Goal: Complete application form

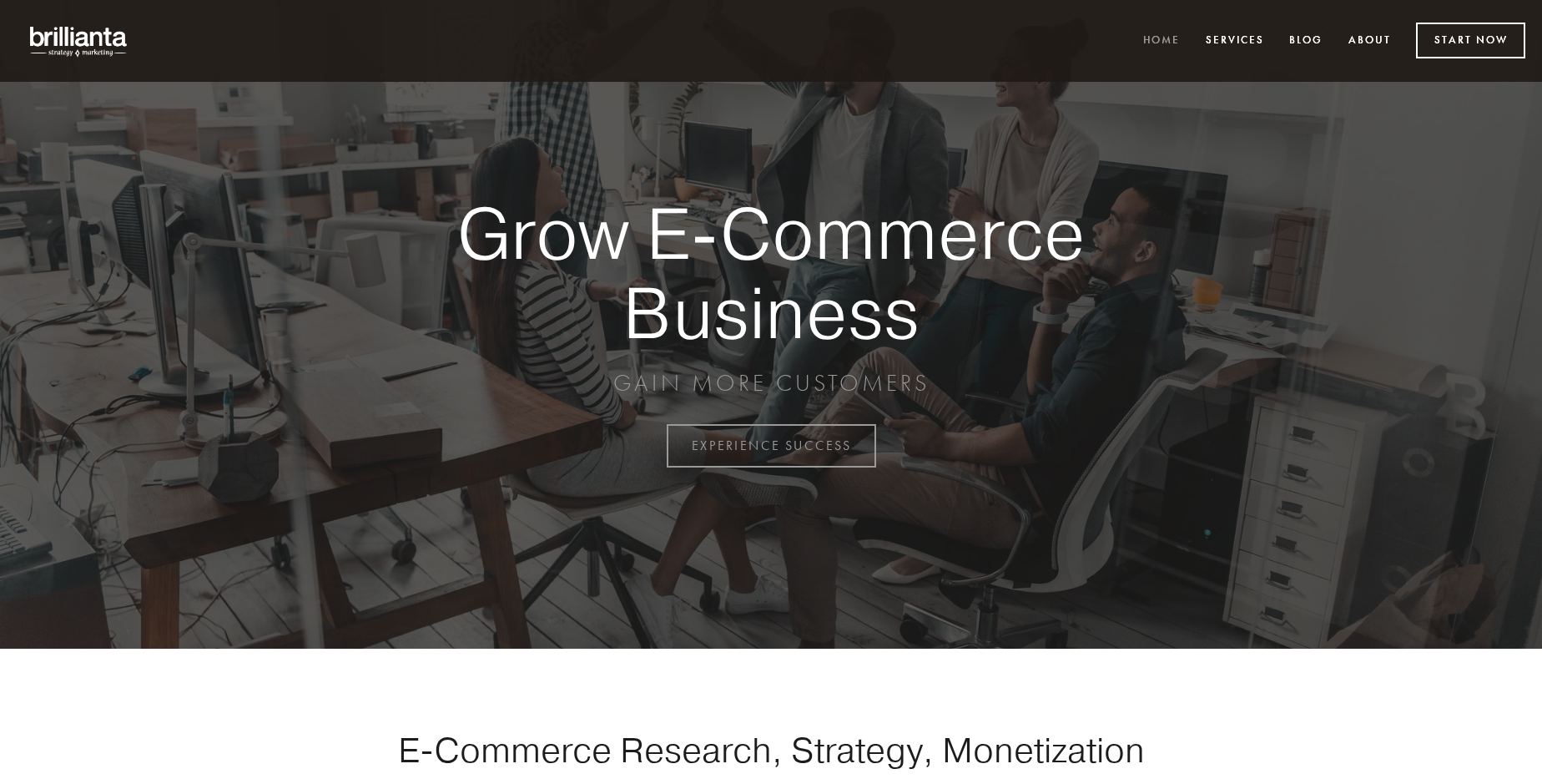
scroll to position [4375, 0]
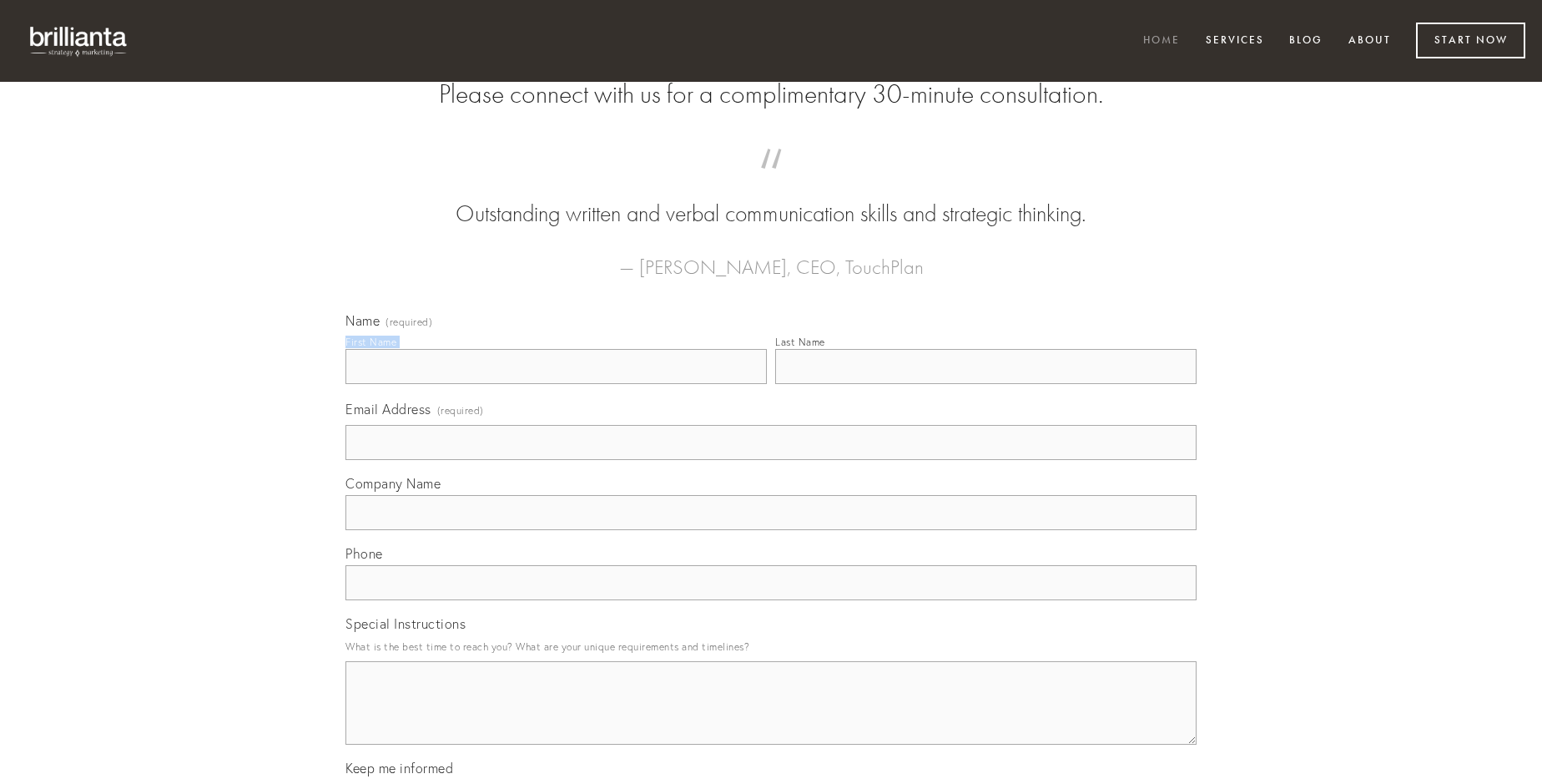
type input "[PERSON_NAME]"
click at [986, 384] on input "Last Name" at bounding box center [986, 366] width 422 height 35
type input "[PERSON_NAME]"
click at [771, 460] on input "Email Address (required)" at bounding box center [771, 442] width 852 height 35
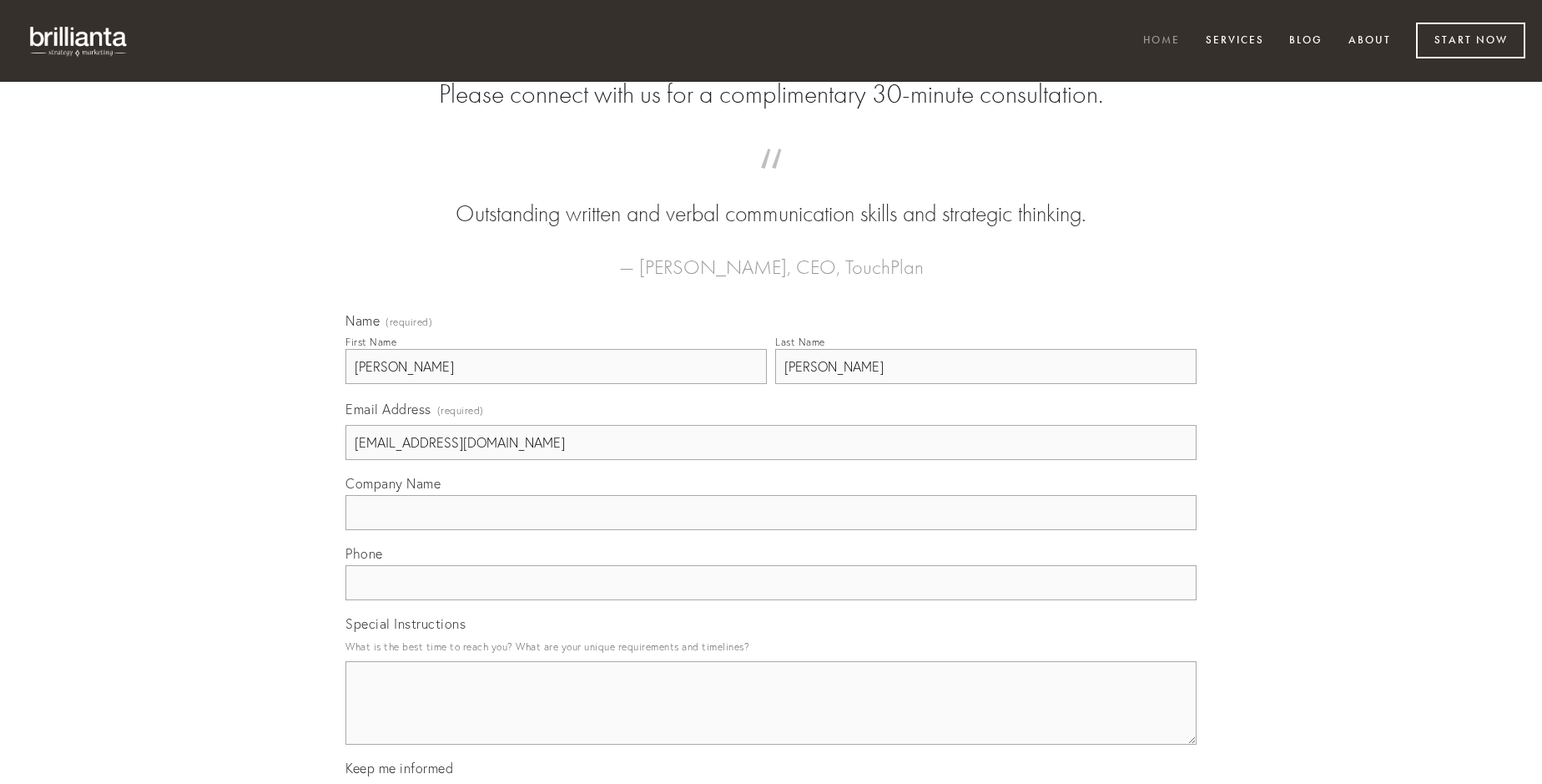
type input "[EMAIL_ADDRESS][DOMAIN_NAME]"
click at [771, 530] on input "Company Name" at bounding box center [771, 512] width 852 height 35
type input "crur"
click at [771, 600] on input "text" at bounding box center [771, 582] width 852 height 35
click at [771, 717] on textarea "Special Instructions" at bounding box center [771, 703] width 852 height 83
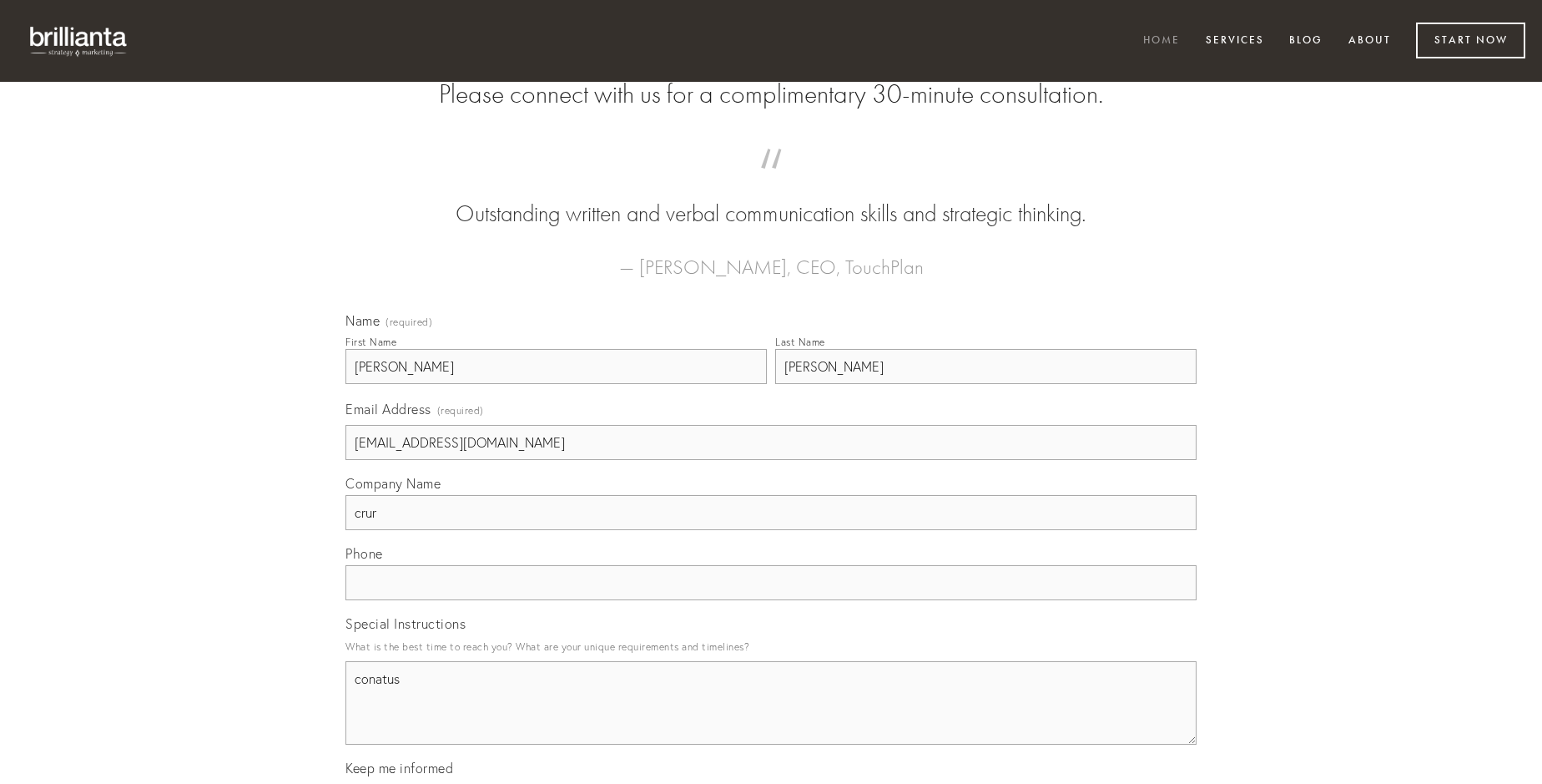
type textarea "conatus"
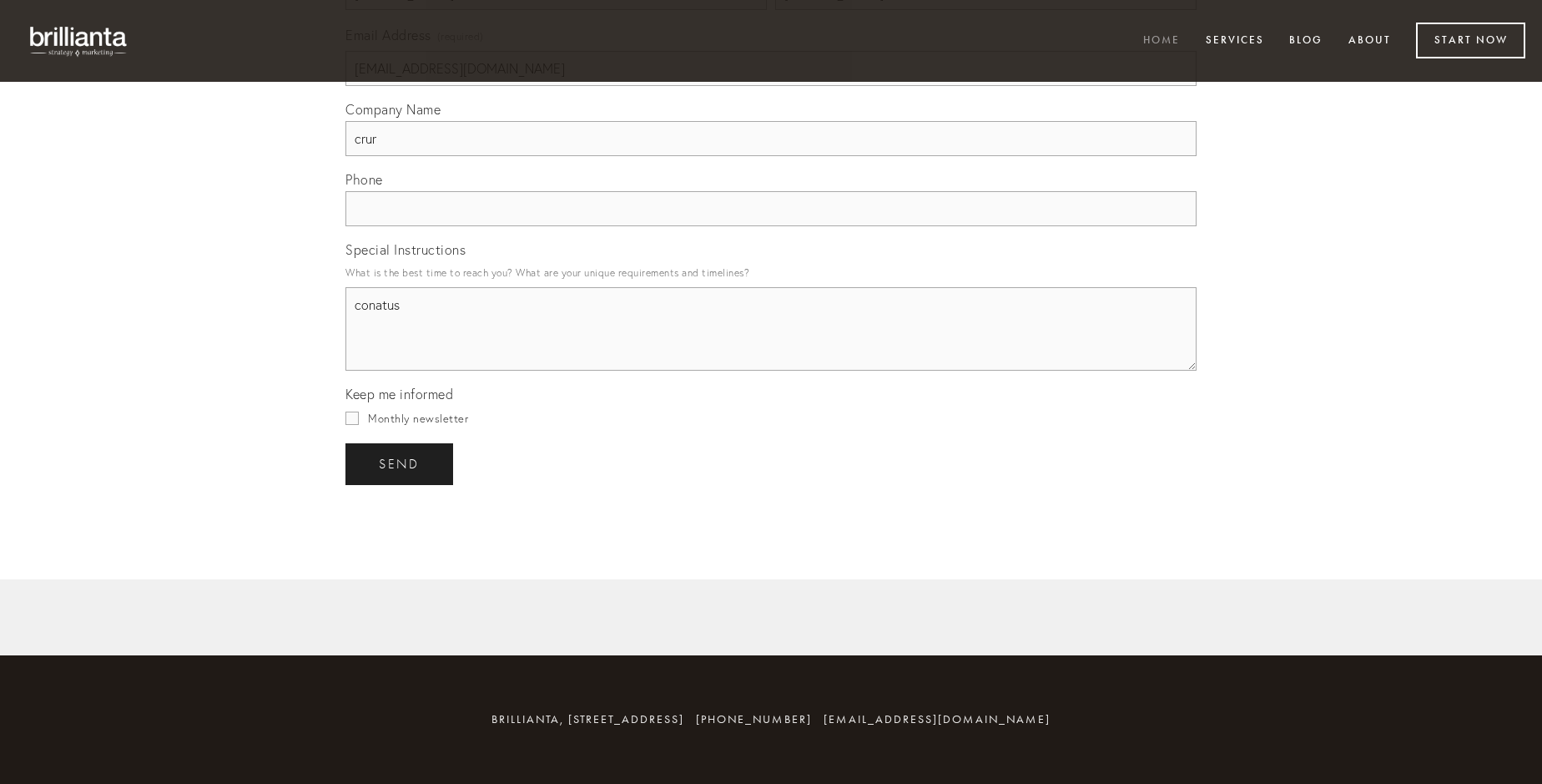
click at [400, 463] on span "send" at bounding box center [399, 464] width 41 height 15
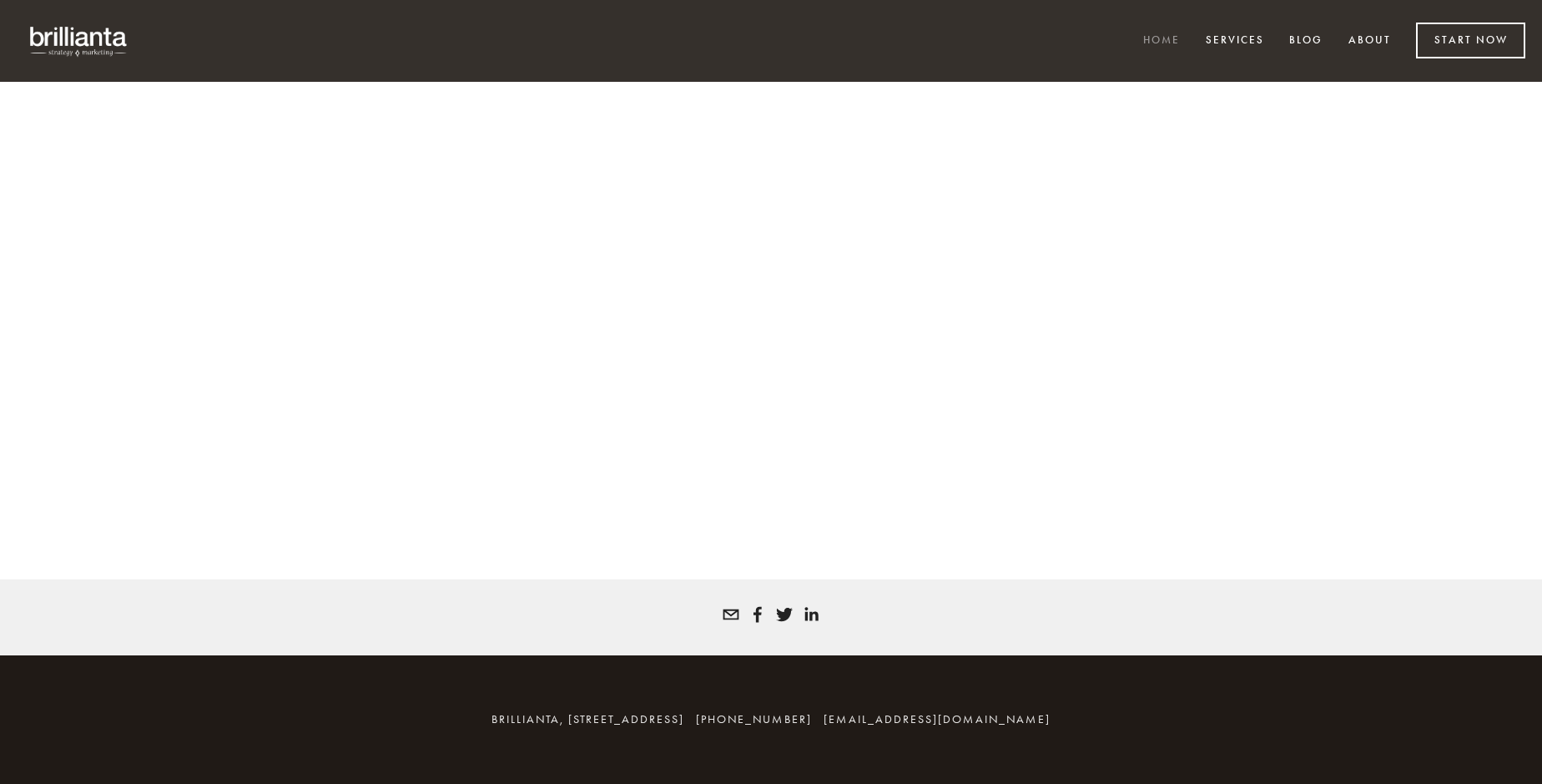
scroll to position [4352, 0]
